Goal: Navigation & Orientation: Find specific page/section

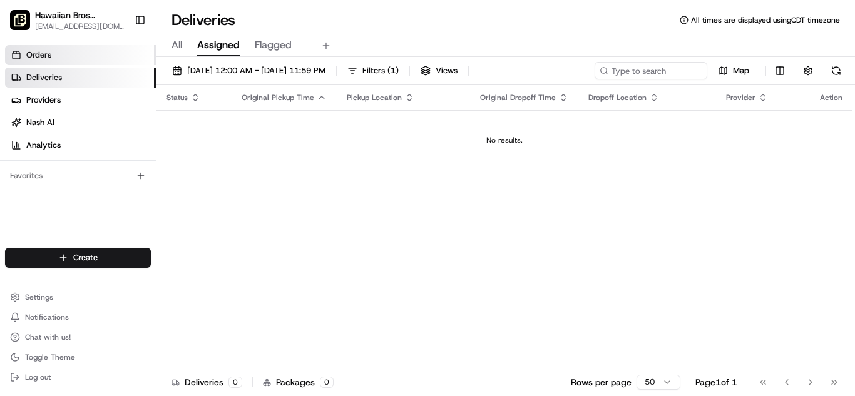
click at [53, 62] on link "Orders" at bounding box center [80, 55] width 151 height 20
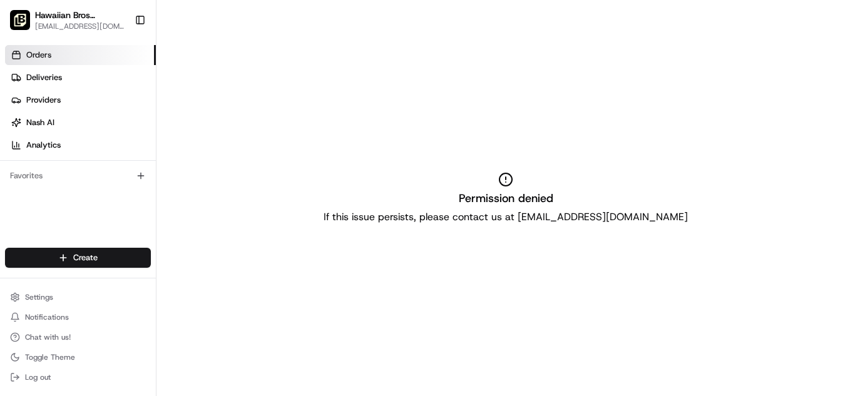
click at [54, 59] on link "Orders" at bounding box center [80, 55] width 151 height 20
click at [41, 70] on link "Deliveries" at bounding box center [80, 78] width 151 height 20
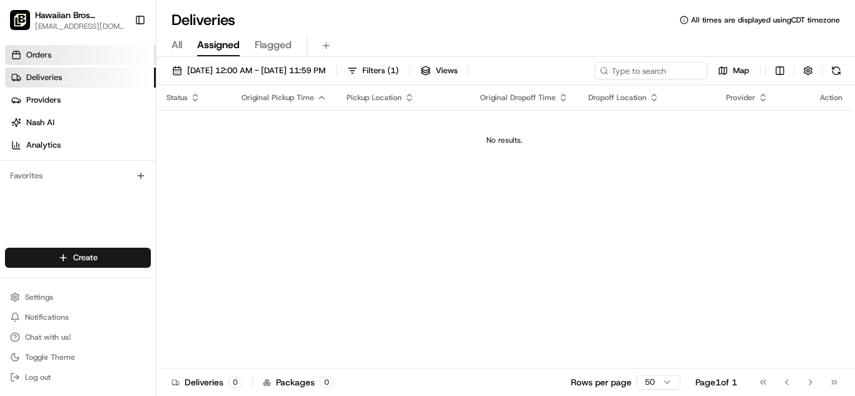
click at [43, 61] on link "Orders" at bounding box center [80, 55] width 151 height 20
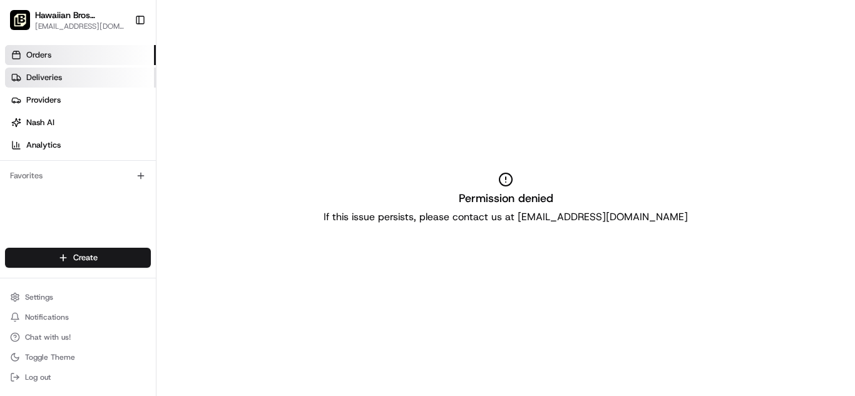
click at [13, 71] on link "Deliveries" at bounding box center [80, 78] width 151 height 20
